Goal: Task Accomplishment & Management: Use online tool/utility

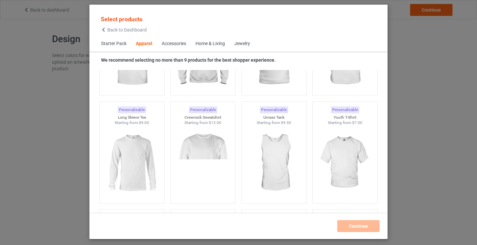
scroll to position [346, 0]
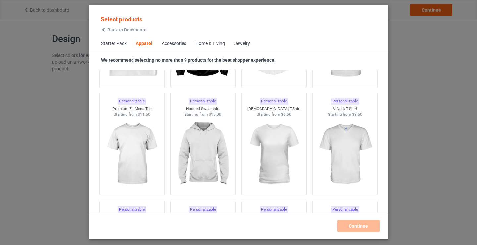
click at [171, 44] on div "Accessories" at bounding box center [174, 43] width 24 height 7
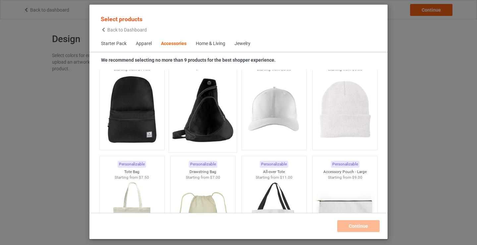
scroll to position [2084, 0]
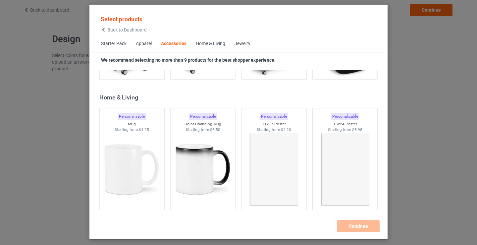
scroll to position [2845, 0]
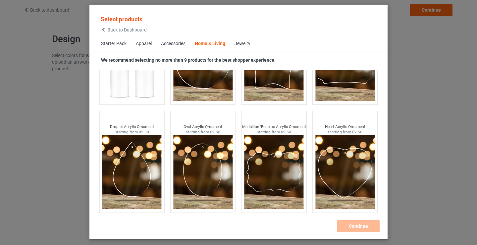
scroll to position [5226, 0]
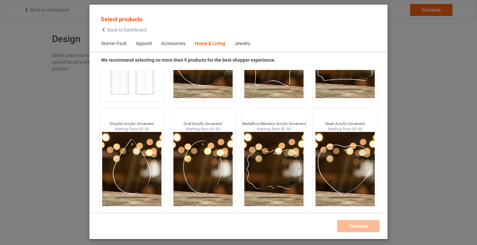
click at [242, 42] on div "Jewelry" at bounding box center [242, 43] width 16 height 7
click at [242, 43] on div "Jewelry" at bounding box center [242, 43] width 16 height 7
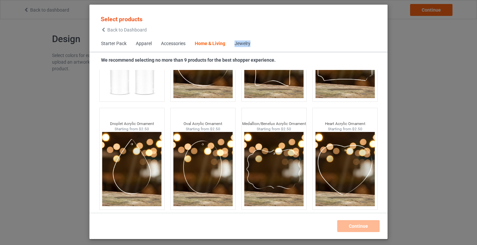
click at [242, 43] on div "Jewelry" at bounding box center [242, 43] width 16 height 7
click at [249, 49] on span "Jewelry" at bounding box center [242, 44] width 25 height 16
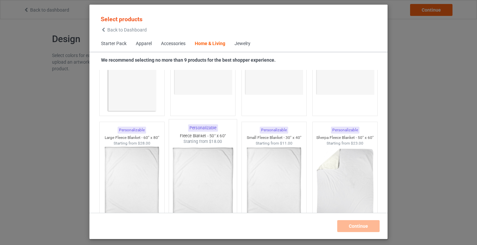
scroll to position [3140, 0]
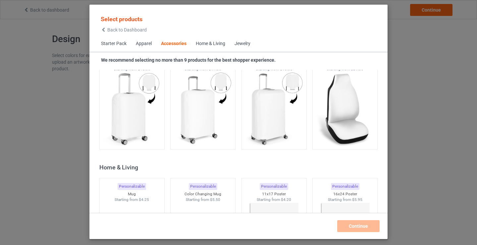
scroll to position [2875, 0]
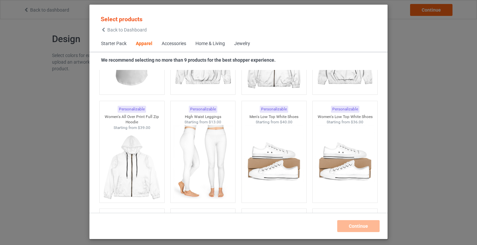
scroll to position [657, 0]
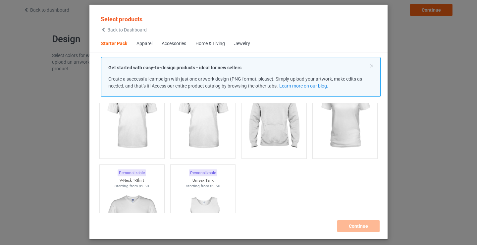
scroll to position [166, 0]
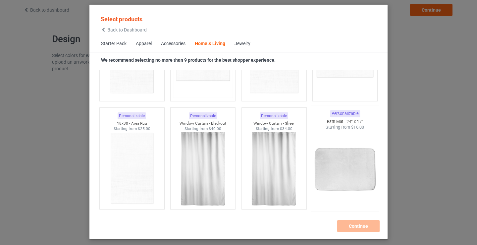
scroll to position [3902, 0]
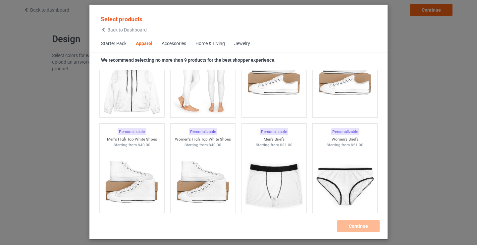
scroll to position [401, 0]
